Goal: Information Seeking & Learning: Learn about a topic

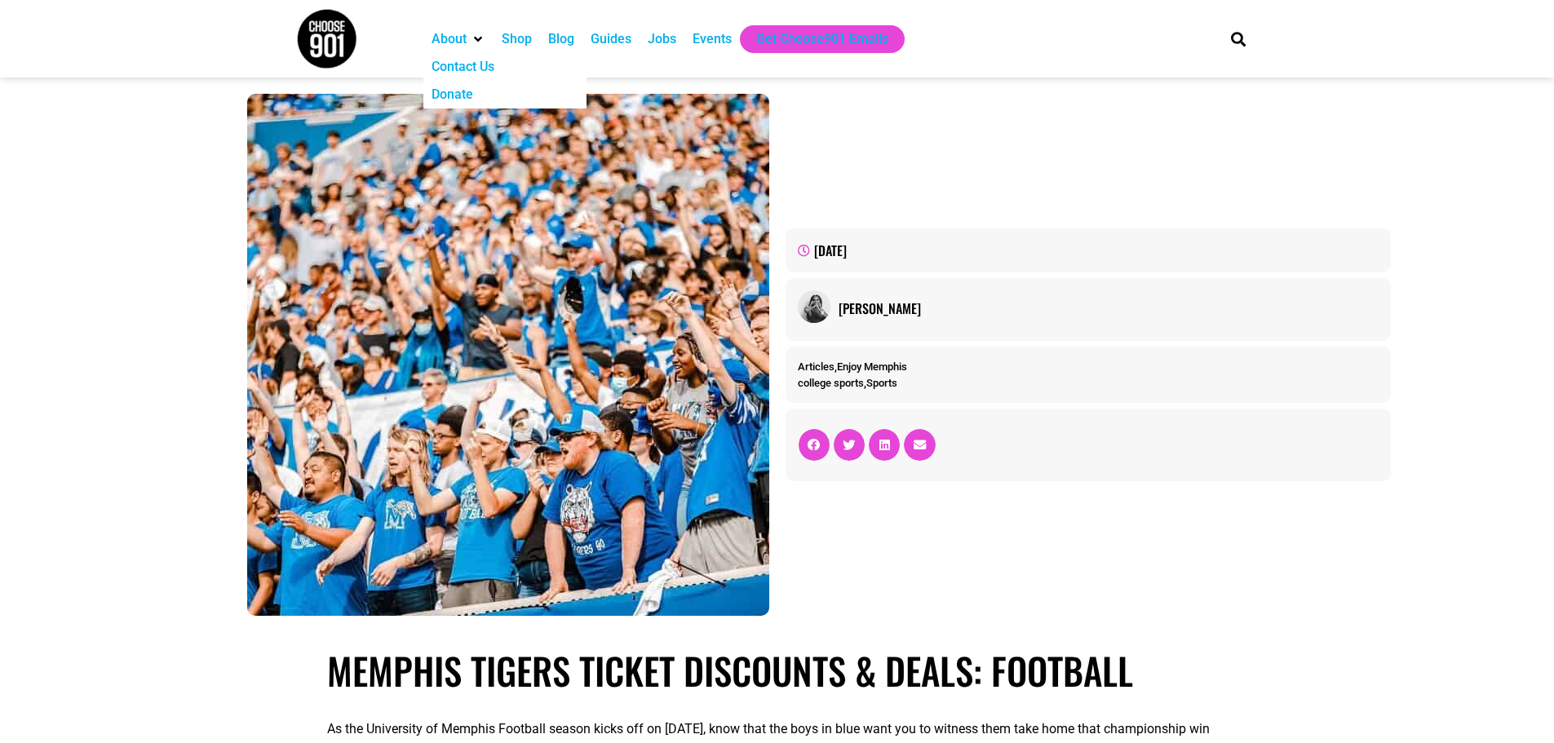
click at [331, 40] on img at bounding box center [326, 38] width 61 height 61
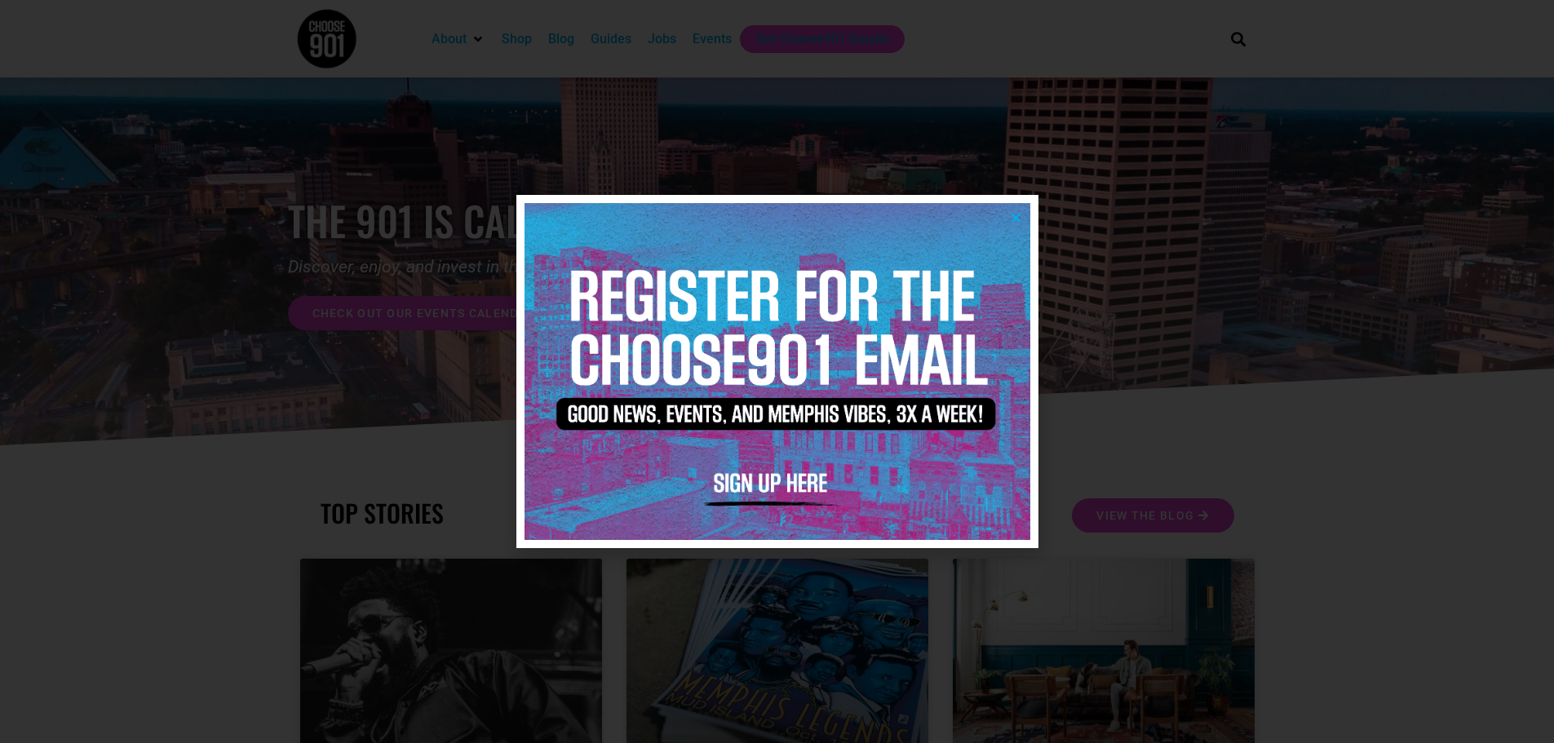
click at [1018, 216] on icon "Close" at bounding box center [1016, 217] width 12 height 12
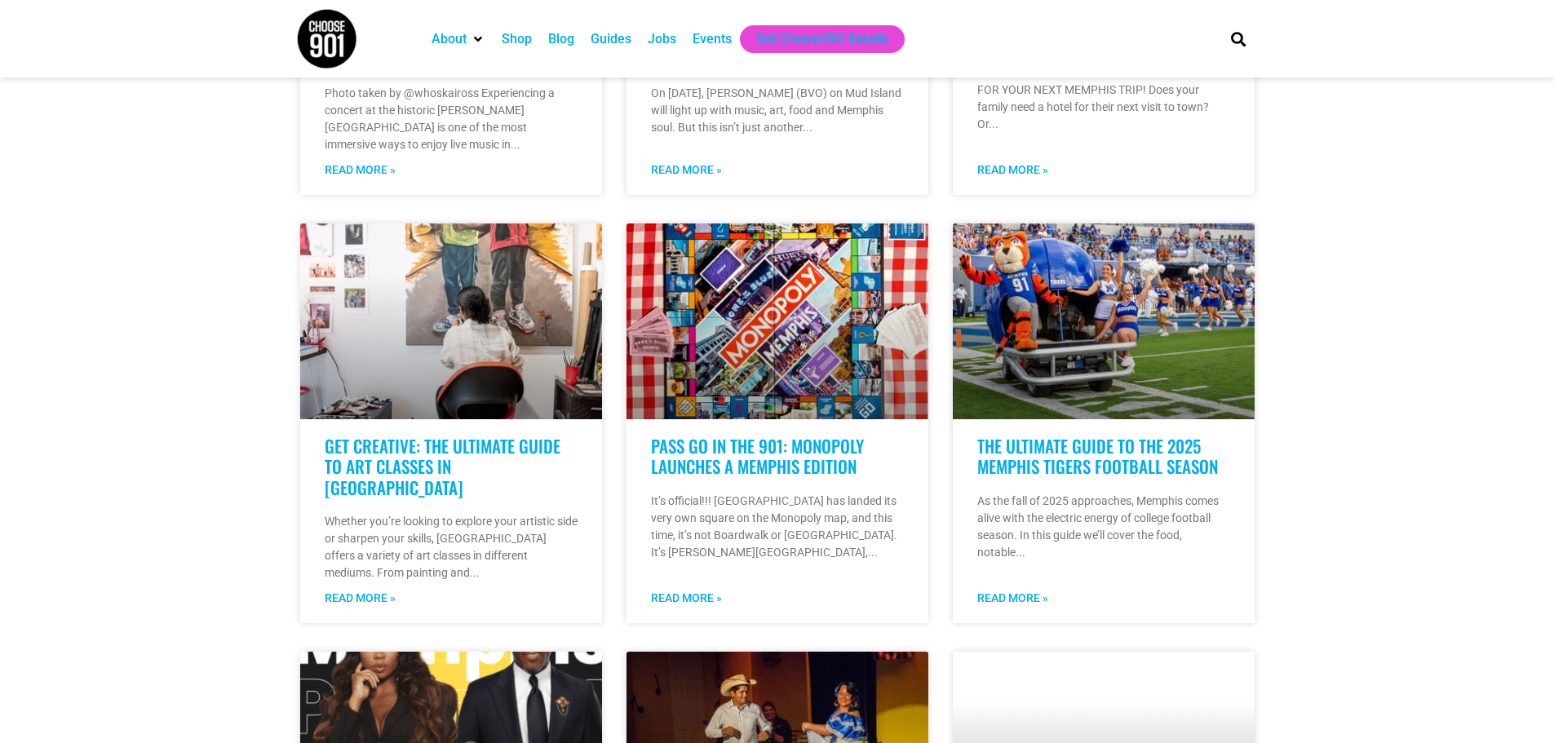
scroll to position [816, 0]
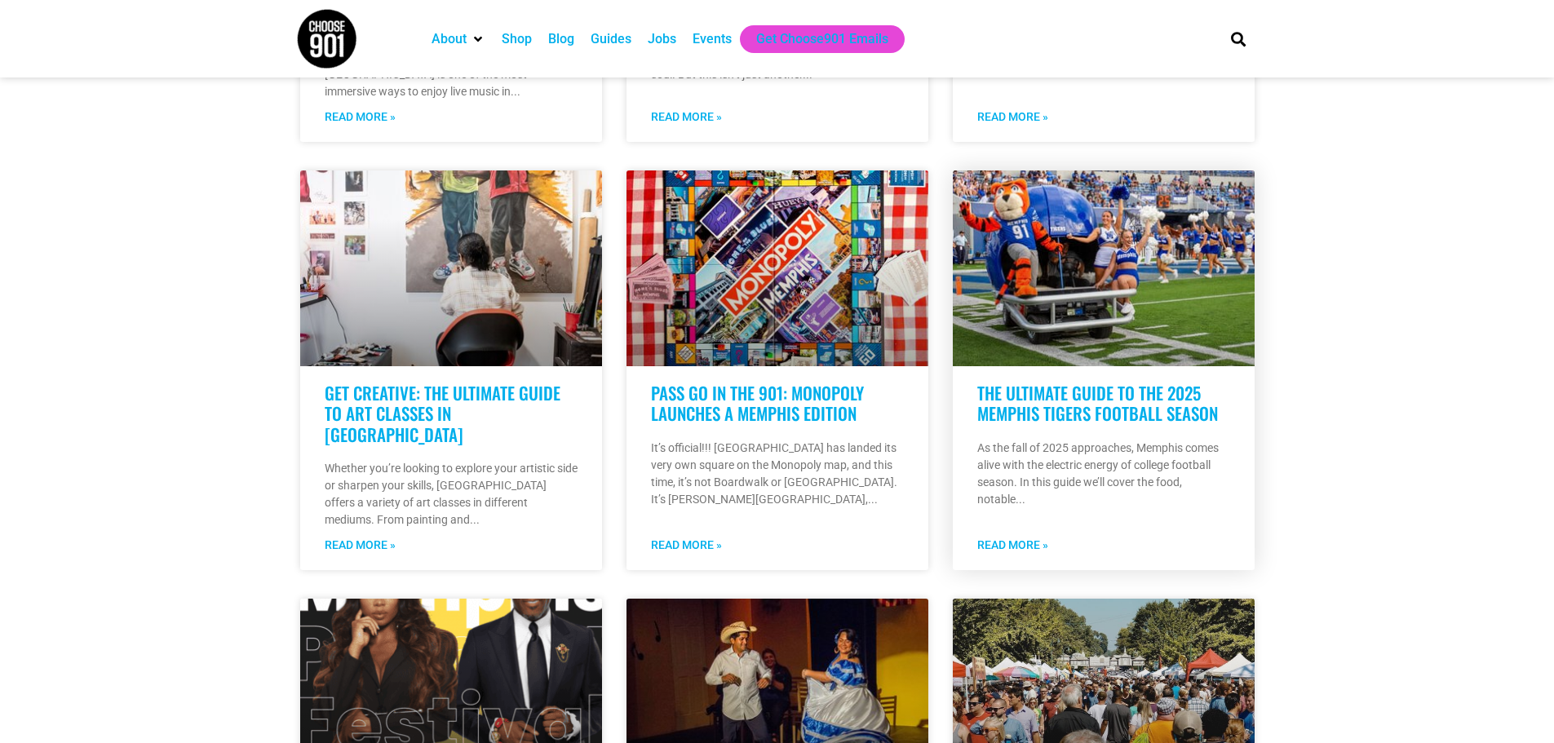
click at [1158, 397] on link "The Ultimate Guide to the 2025 Memphis Tigers Football Season" at bounding box center [1097, 403] width 241 height 46
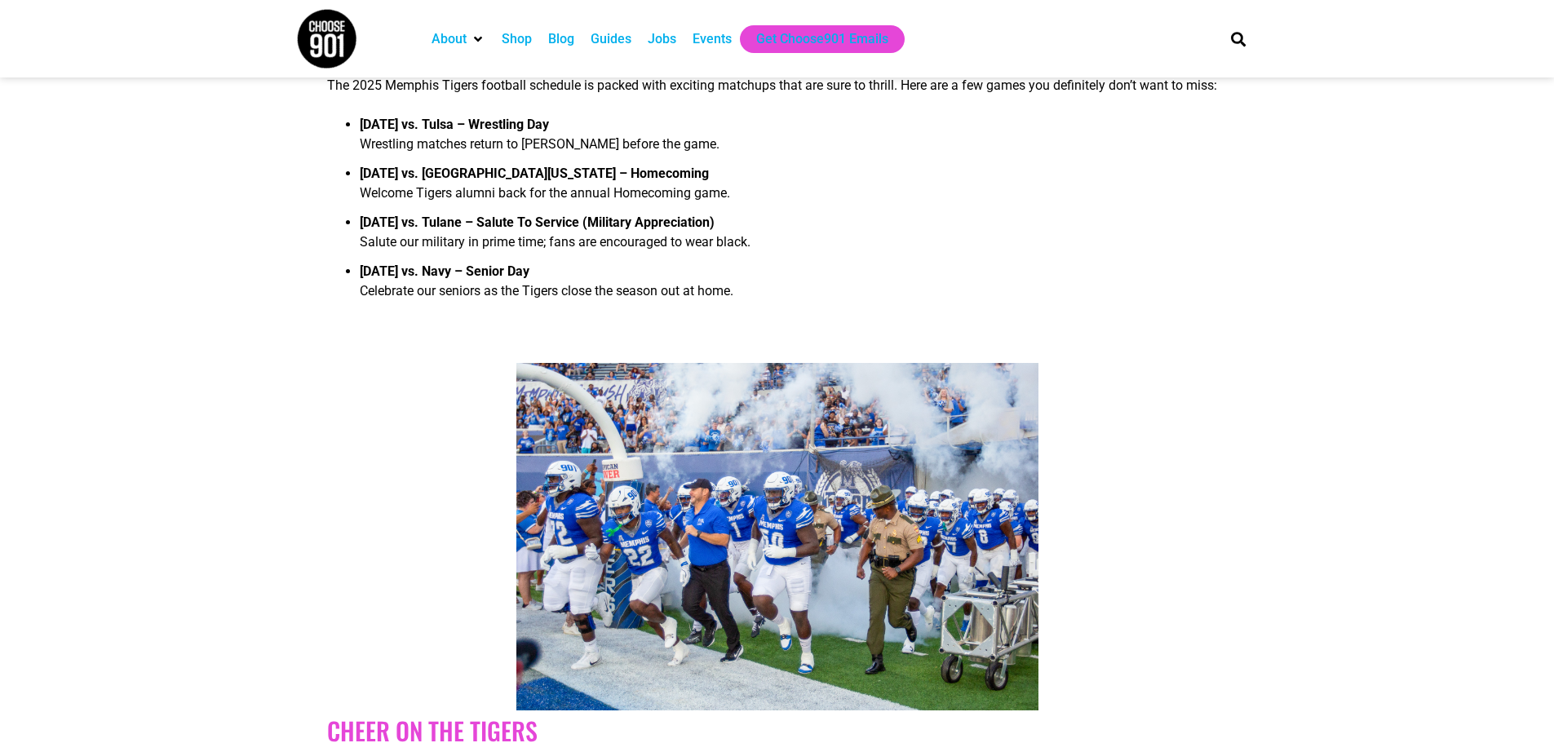
scroll to position [3263, 0]
